Goal: Find specific page/section: Find specific page/section

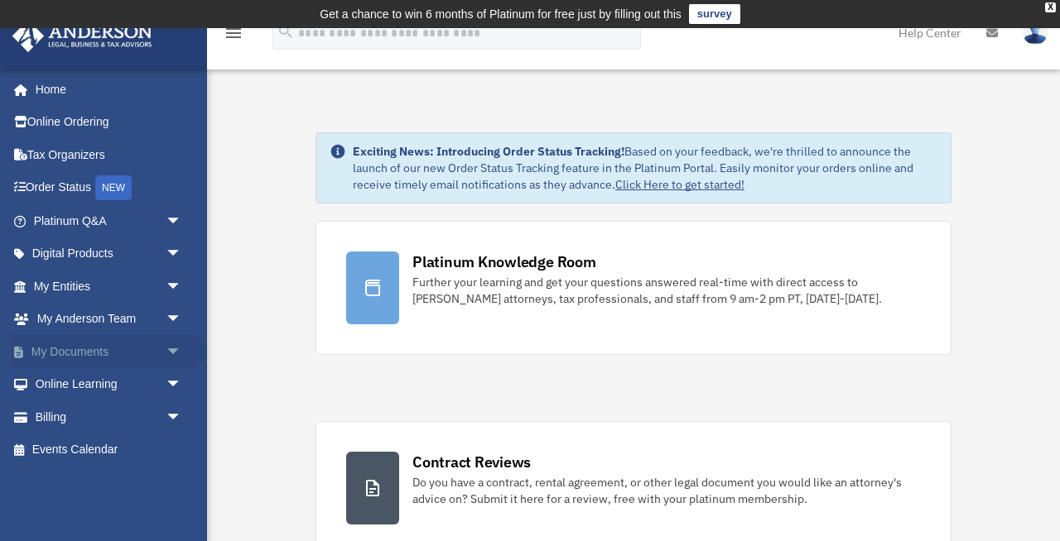
click at [93, 350] on link "My Documents arrow_drop_down" at bounding box center [109, 351] width 195 height 33
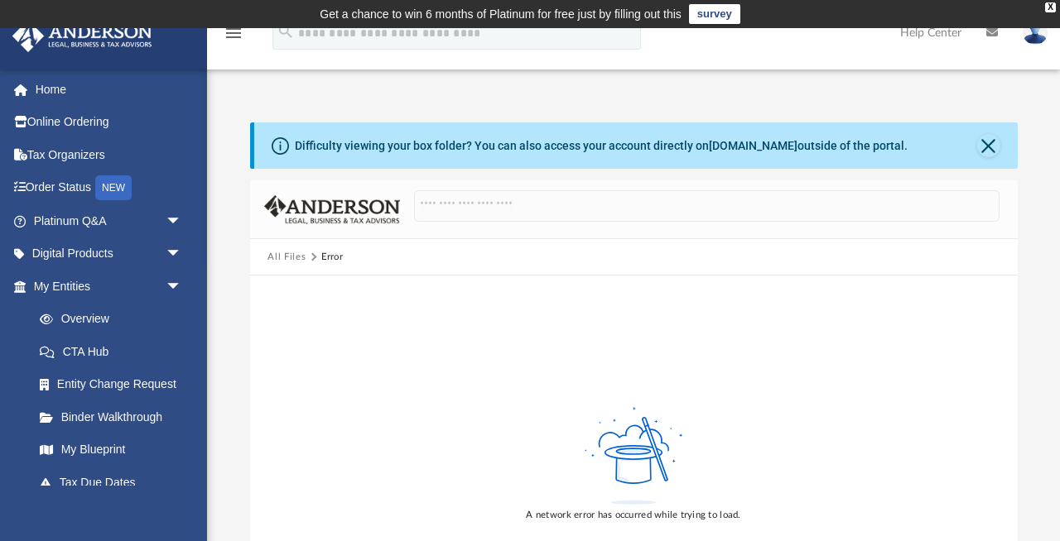
click at [637, 468] on icon at bounding box center [633, 467] width 35 height 32
click at [699, 152] on div "Difficulty viewing your box folder? You can also access your account directly o…" at bounding box center [601, 145] width 613 height 17
